Goal: Task Accomplishment & Management: Use online tool/utility

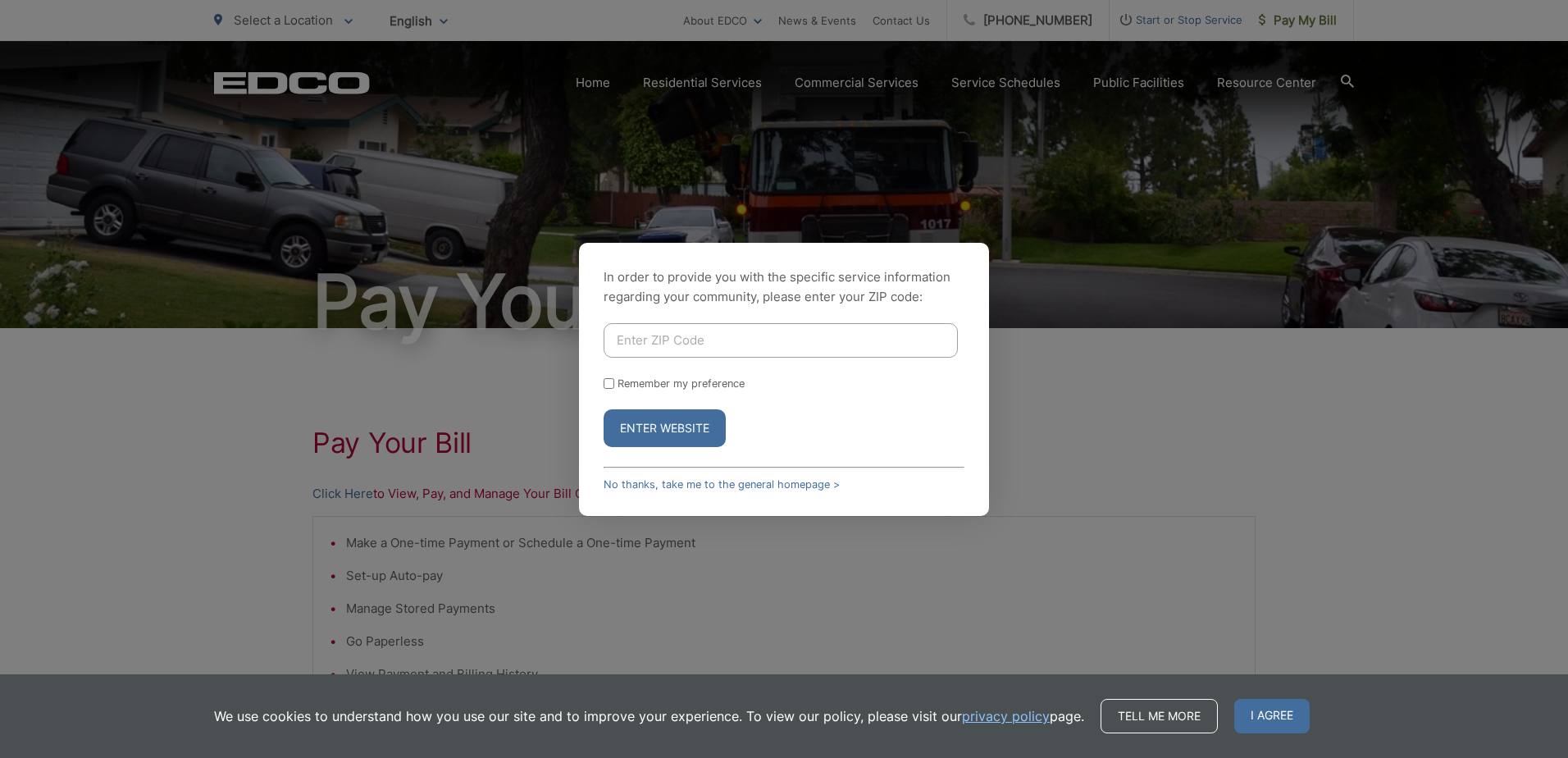
click at [734, 339] on input "Enter ZIP Code" at bounding box center [781, 340] width 355 height 34
paste input "92064"
type input "92064"
click at [620, 435] on button "Enter Website" at bounding box center [665, 428] width 122 height 38
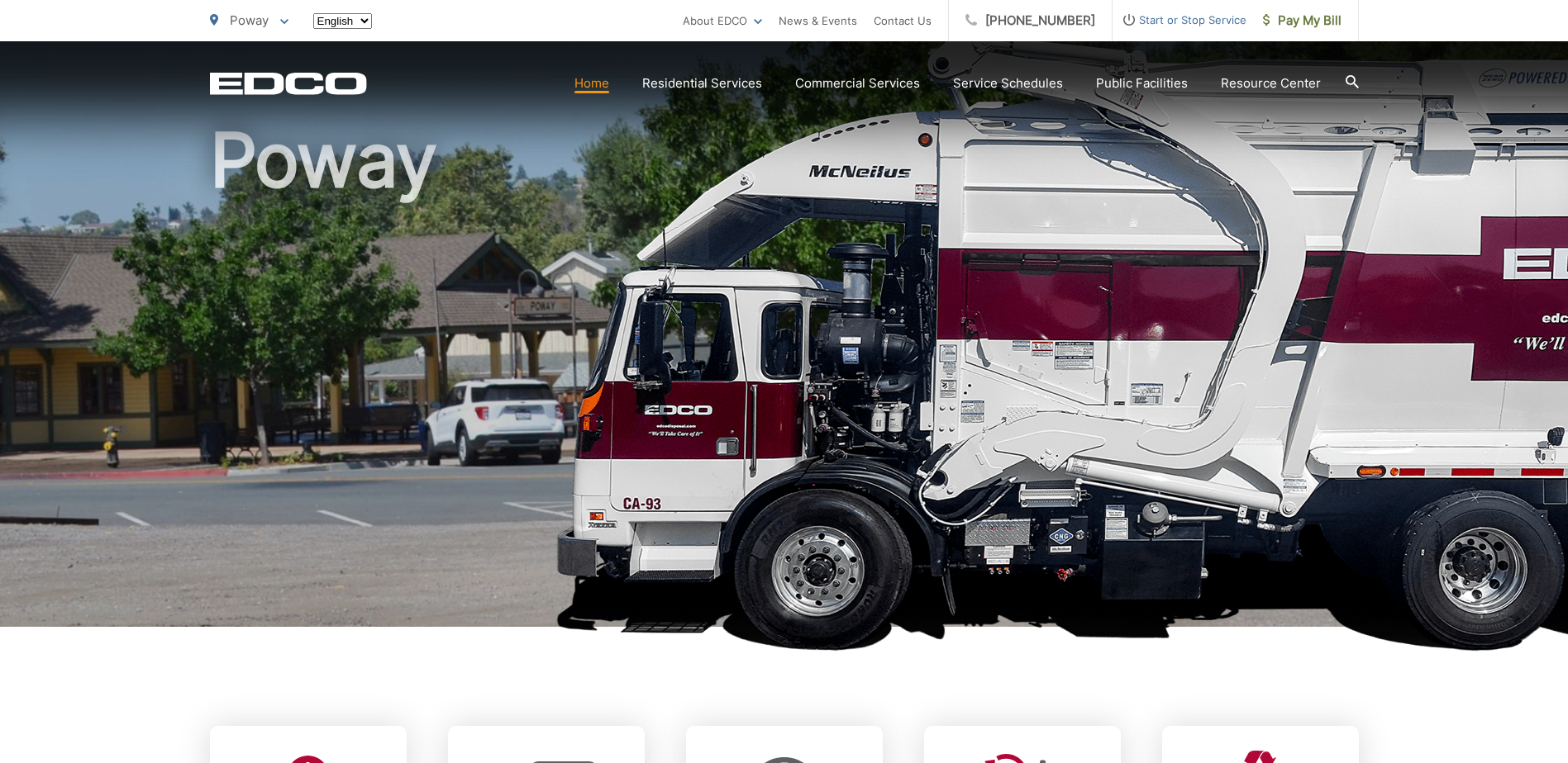
scroll to position [413, 0]
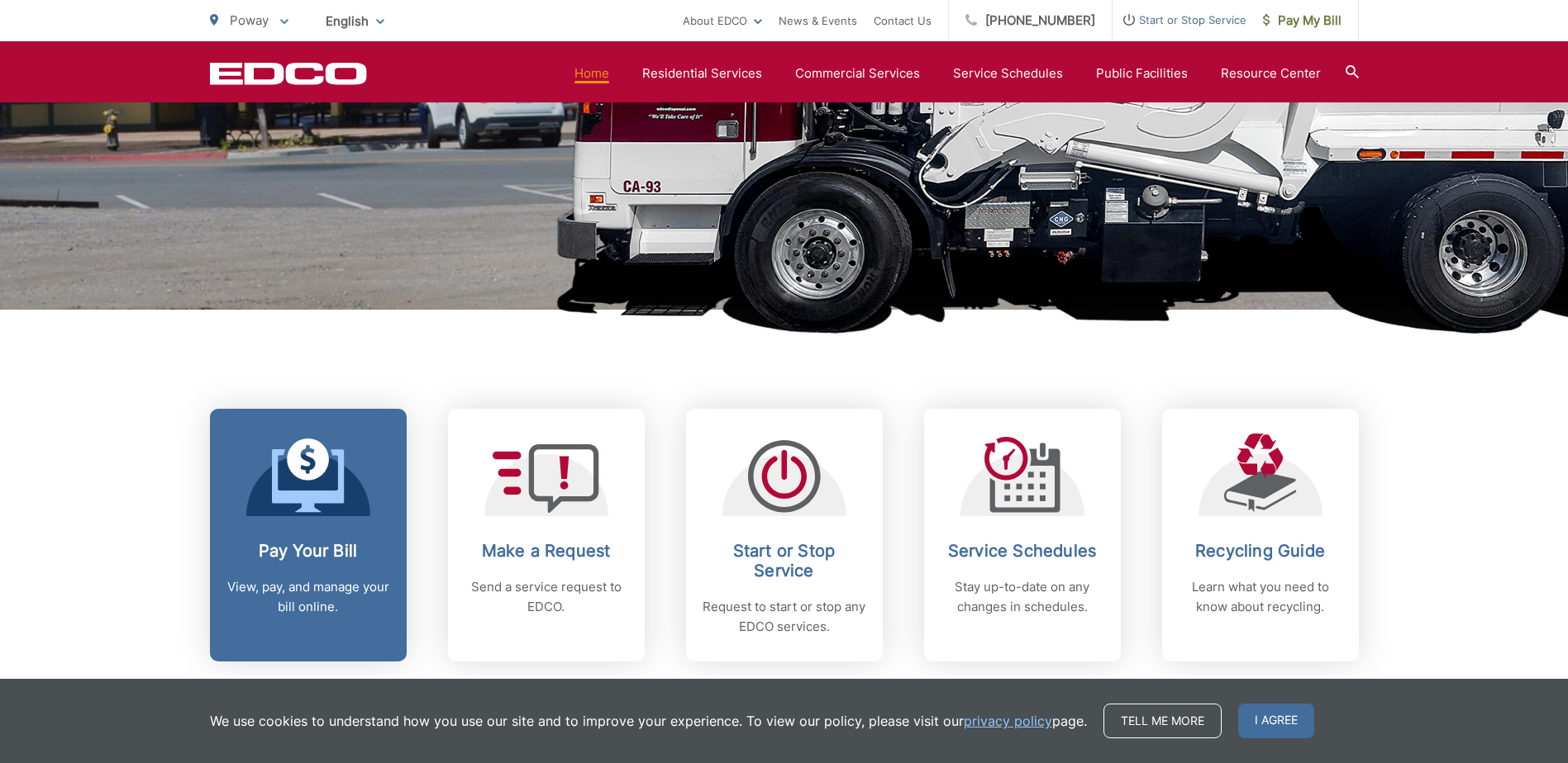
click at [318, 487] on icon at bounding box center [308, 476] width 73 height 75
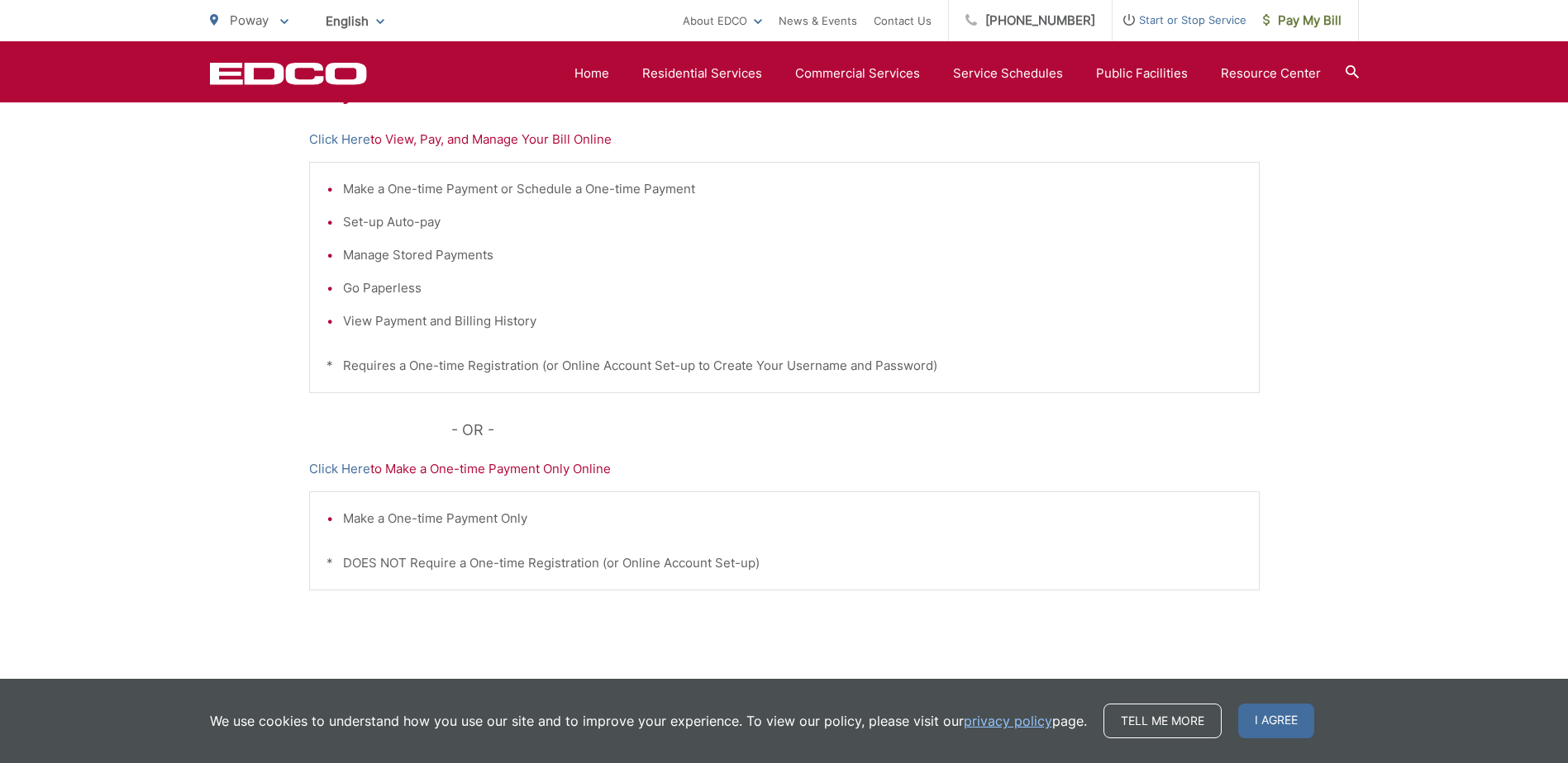
scroll to position [328, 0]
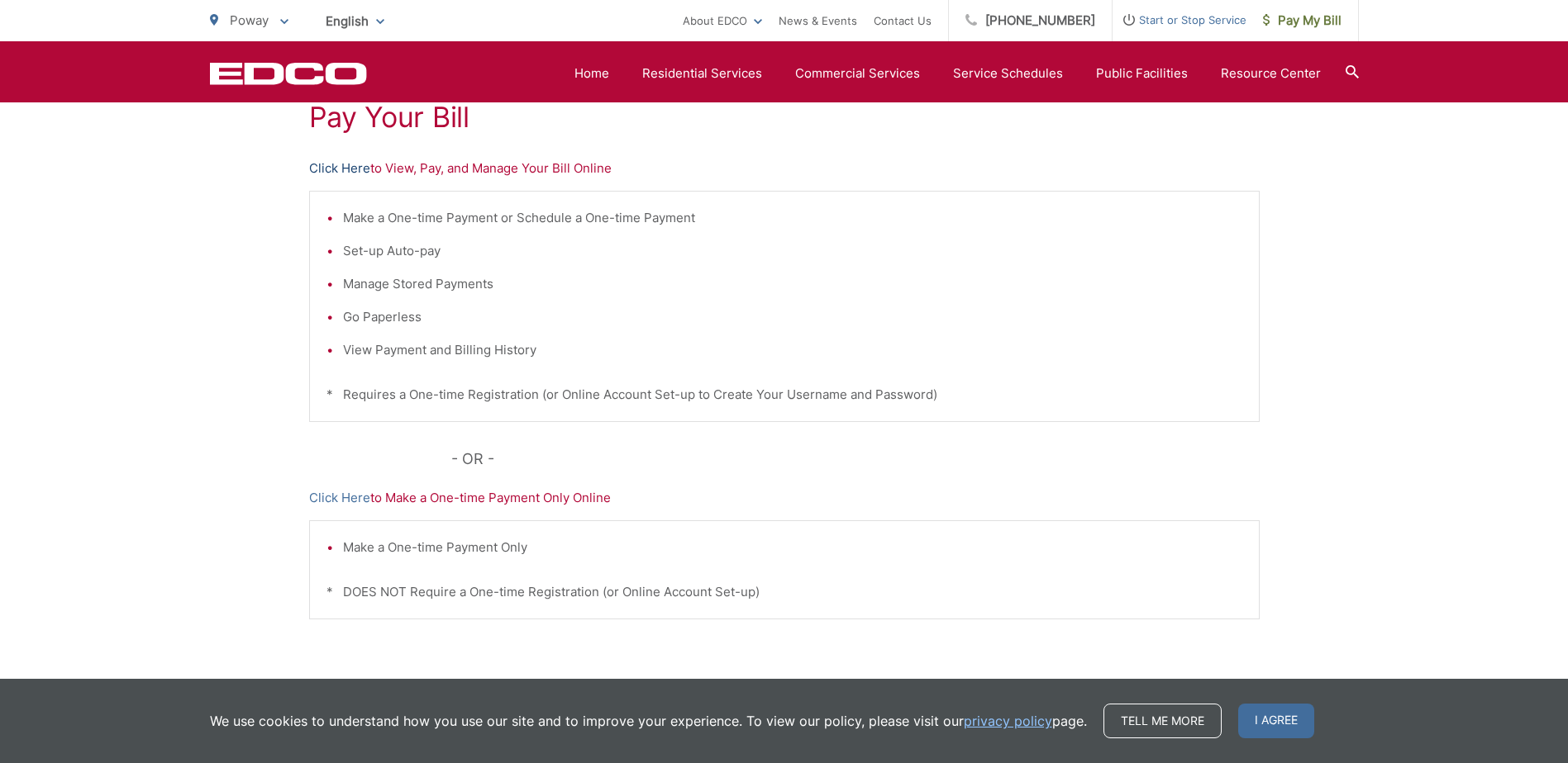
click at [337, 160] on link "Click Here" at bounding box center [340, 168] width 62 height 20
click at [343, 166] on link "Click Here" at bounding box center [340, 168] width 62 height 20
